Goal: Transaction & Acquisition: Purchase product/service

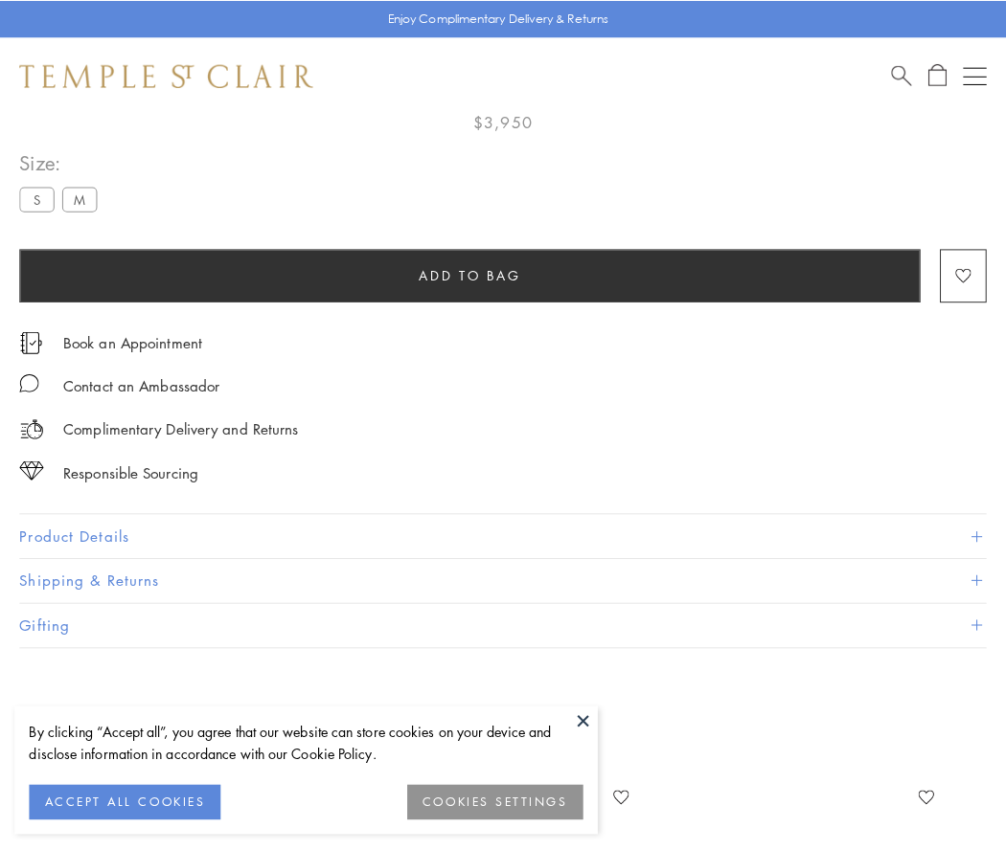
scroll to position [113, 0]
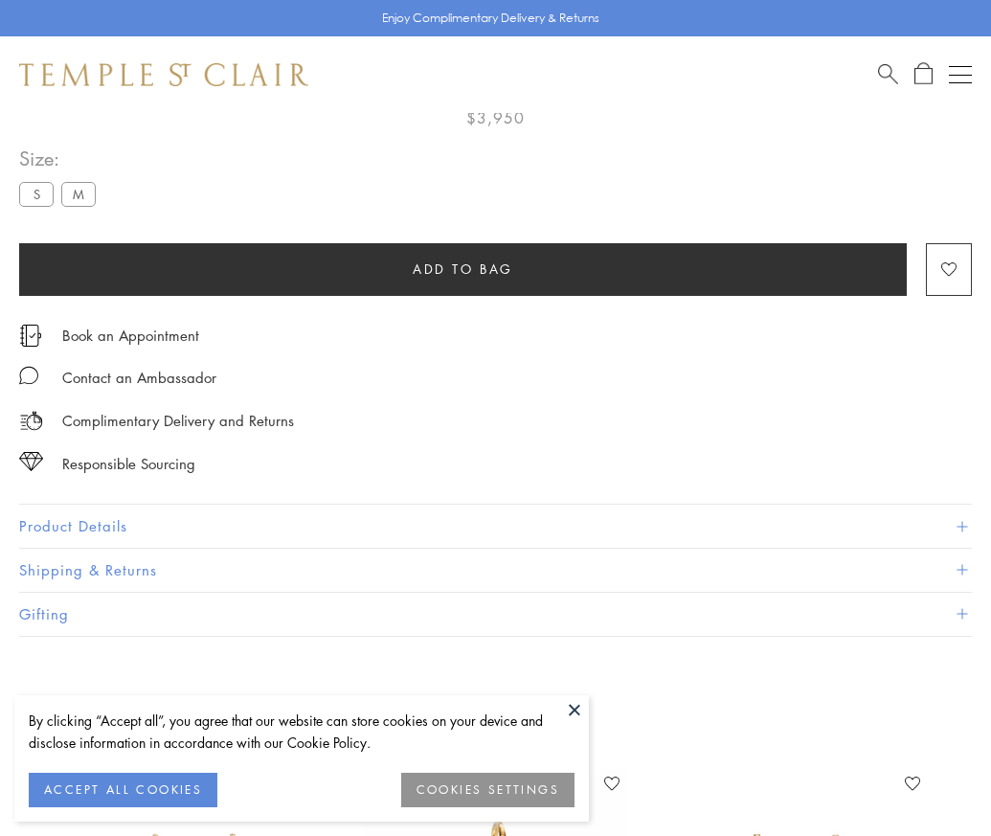
click at [463, 268] on span "Add to bag" at bounding box center [463, 269] width 101 height 21
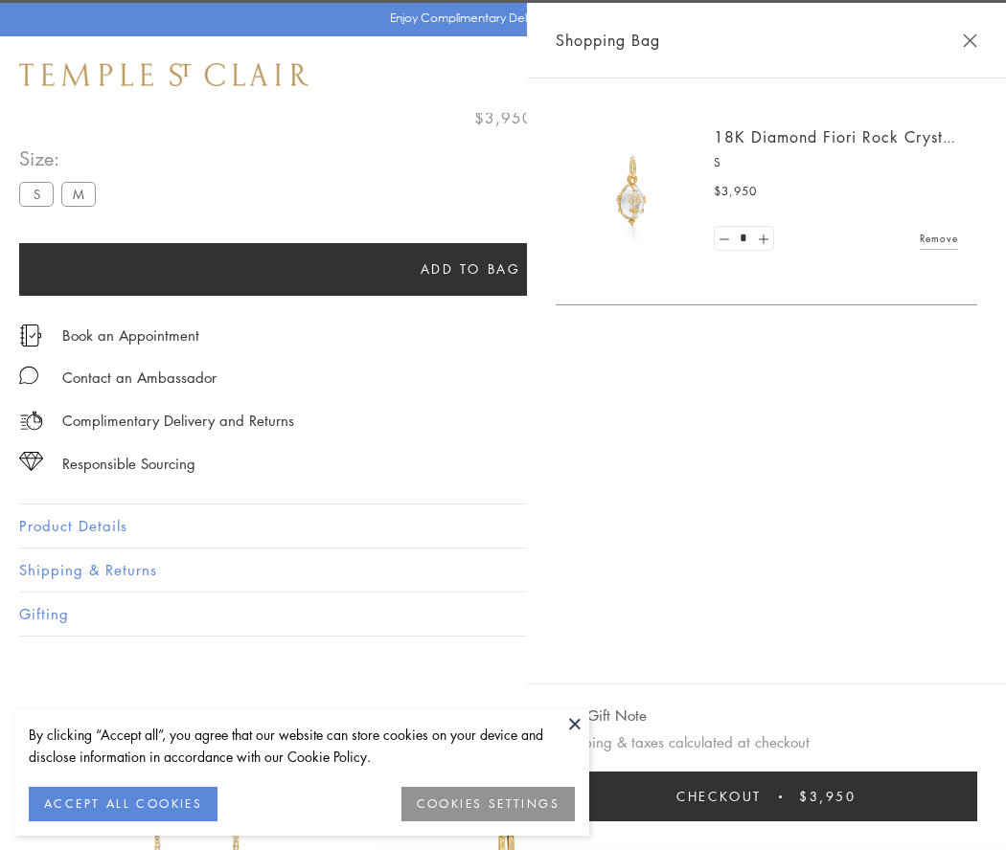
click at [761, 797] on span "Checkout" at bounding box center [718, 796] width 85 height 21
